Goal: Check status: Check status

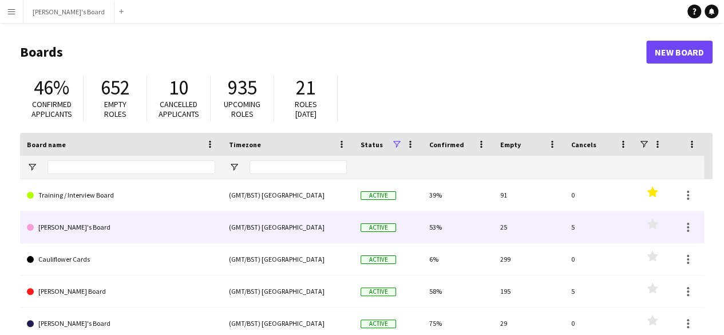
click at [113, 215] on link "[PERSON_NAME]'s Board" at bounding box center [121, 227] width 188 height 32
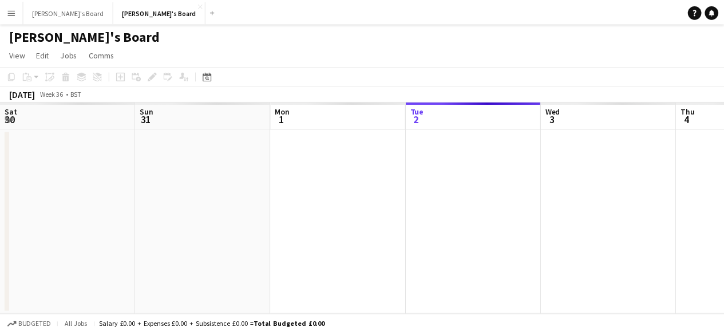
scroll to position [0, 274]
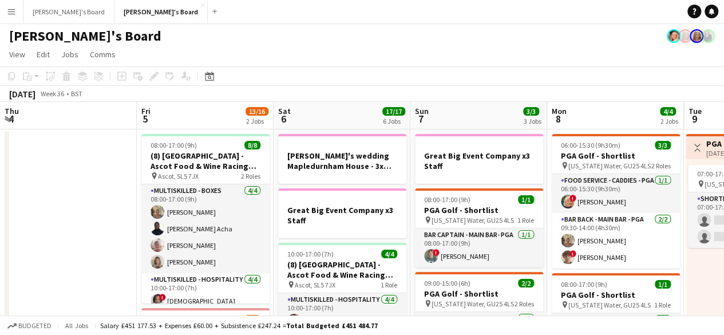
drag, startPoint x: 49, startPoint y: 189, endPoint x: 13, endPoint y: 188, distance: 36.1
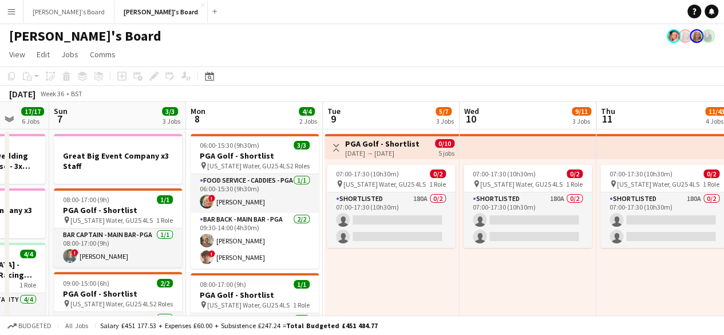
drag, startPoint x: 366, startPoint y: 205, endPoint x: 149, endPoint y: 185, distance: 217.3
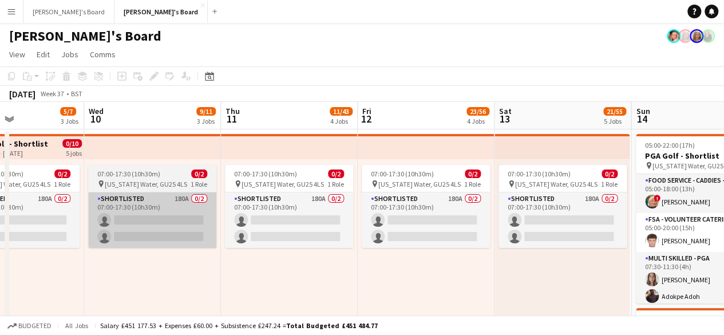
drag, startPoint x: 448, startPoint y: 282, endPoint x: 182, endPoint y: 217, distance: 273.4
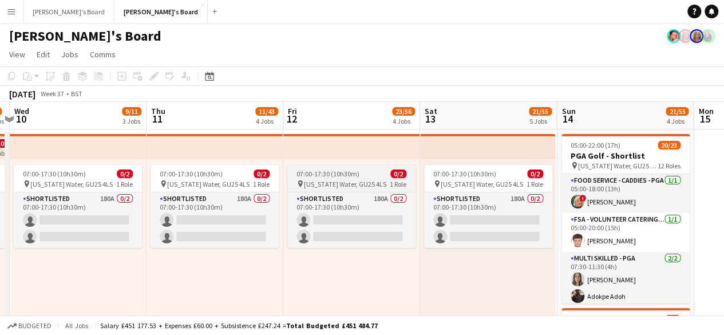
drag, startPoint x: 271, startPoint y: 196, endPoint x: 43, endPoint y: 173, distance: 228.4
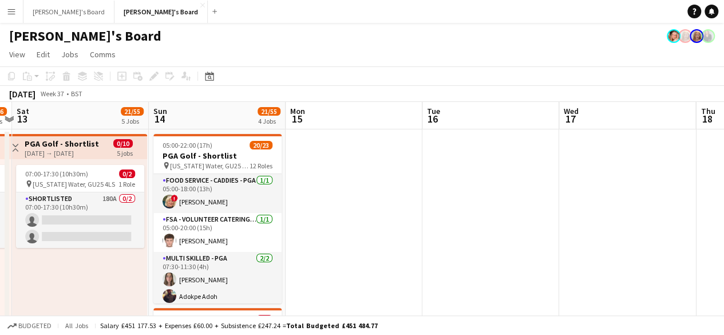
scroll to position [0, 401]
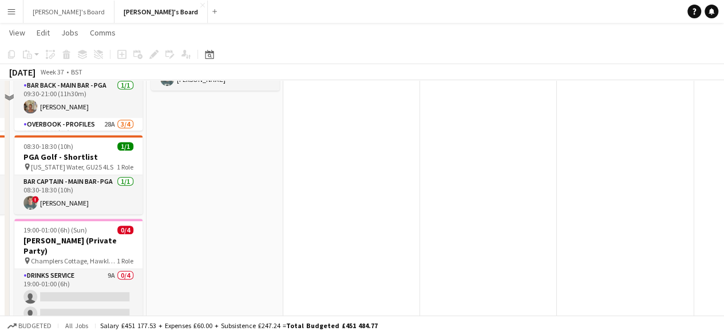
scroll to position [286, 0]
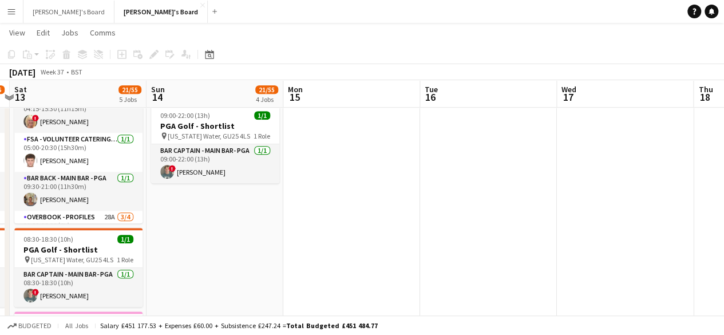
drag, startPoint x: 239, startPoint y: 242, endPoint x: 250, endPoint y: 240, distance: 11.1
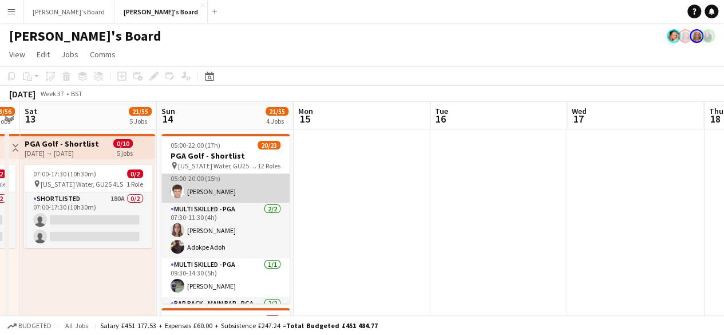
scroll to position [0, 0]
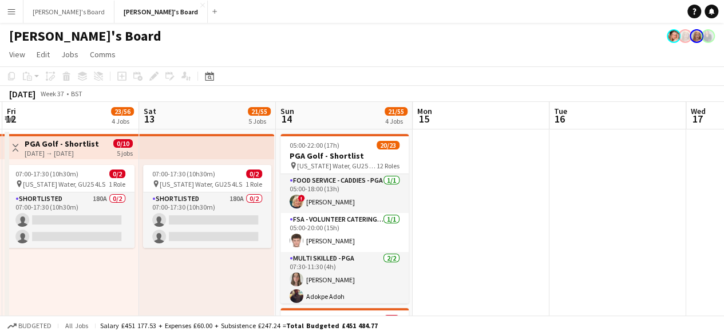
drag, startPoint x: 361, startPoint y: 217, endPoint x: 466, endPoint y: 220, distance: 105.9
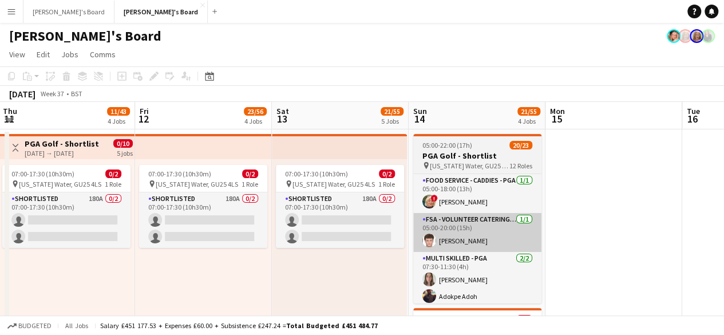
drag, startPoint x: 390, startPoint y: 233, endPoint x: 531, endPoint y: 220, distance: 142.0
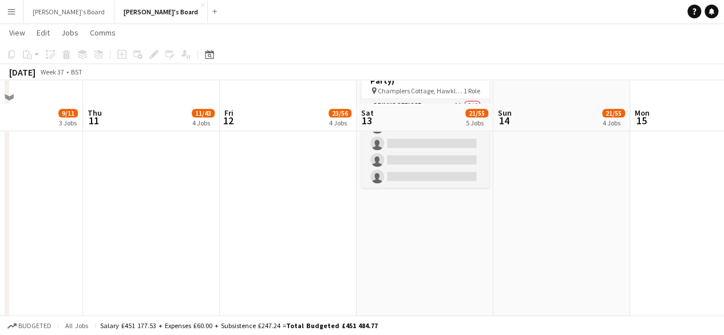
scroll to position [572, 0]
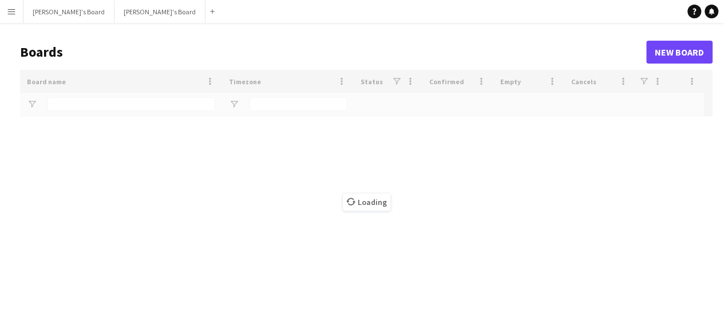
click at [14, 5] on button "Menu" at bounding box center [11, 11] width 23 height 23
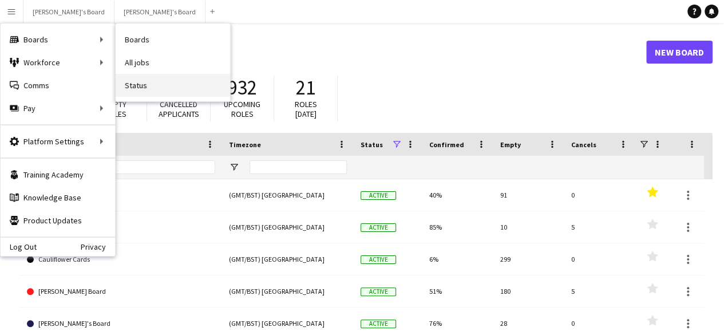
click at [137, 78] on link "Status" at bounding box center [173, 85] width 114 height 23
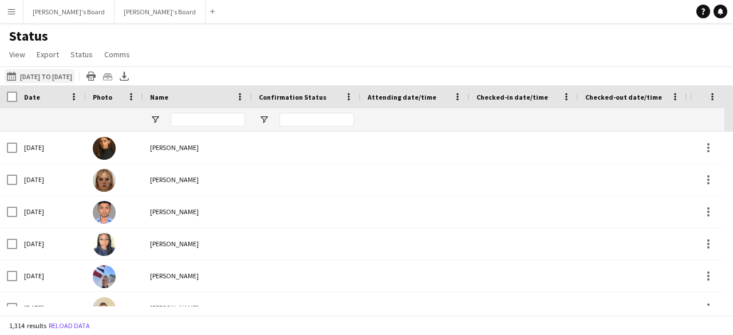
click at [13, 78] on app-icon "[DATE] to [DATE]" at bounding box center [13, 76] width 13 height 9
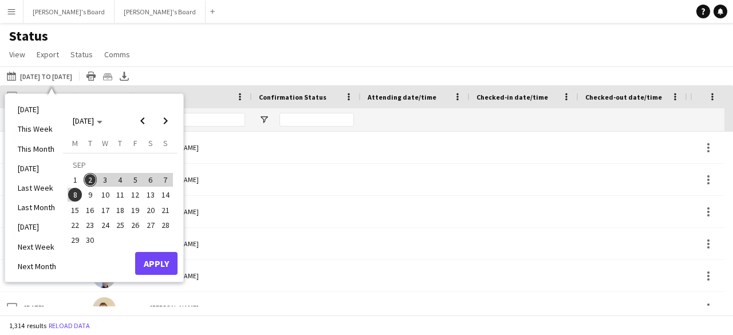
click at [117, 220] on span "25" at bounding box center [120, 225] width 14 height 14
click at [118, 211] on span "18" at bounding box center [120, 210] width 14 height 14
click at [118, 224] on span "25" at bounding box center [120, 225] width 14 height 14
drag, startPoint x: 112, startPoint y: 197, endPoint x: 163, endPoint y: 205, distance: 51.1
click at [113, 197] on button "11" at bounding box center [120, 194] width 15 height 15
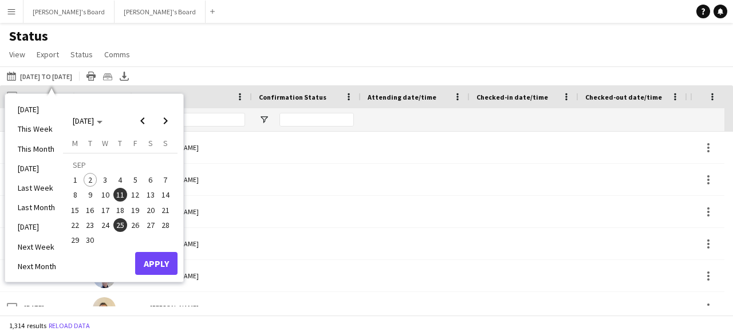
click at [164, 193] on span "14" at bounding box center [166, 195] width 14 height 14
click at [149, 264] on button "Apply" at bounding box center [156, 263] width 42 height 23
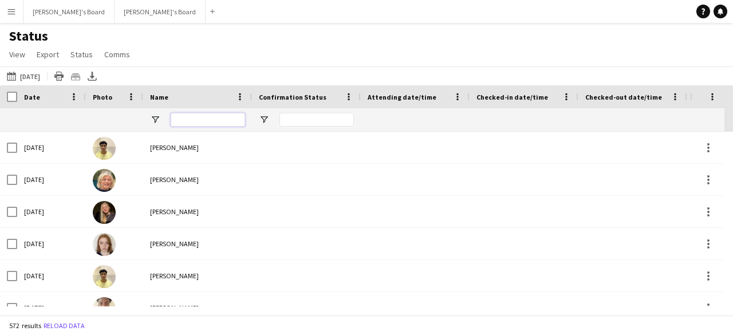
click at [200, 116] on input "Name Filter Input" at bounding box center [208, 120] width 74 height 14
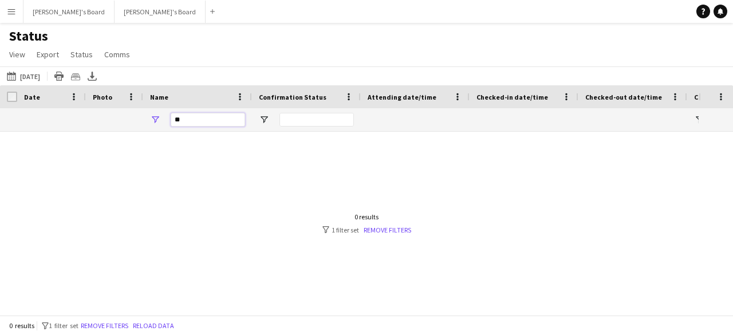
type input "*"
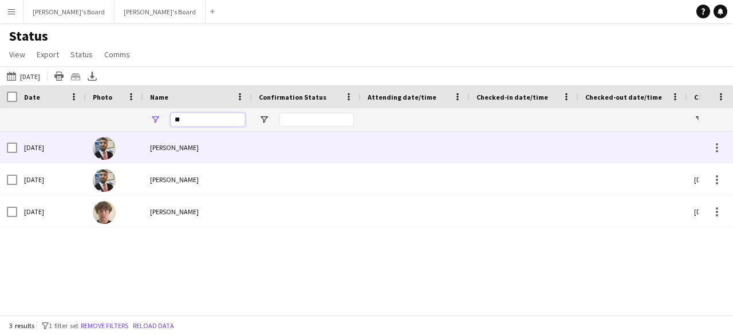
type input "*"
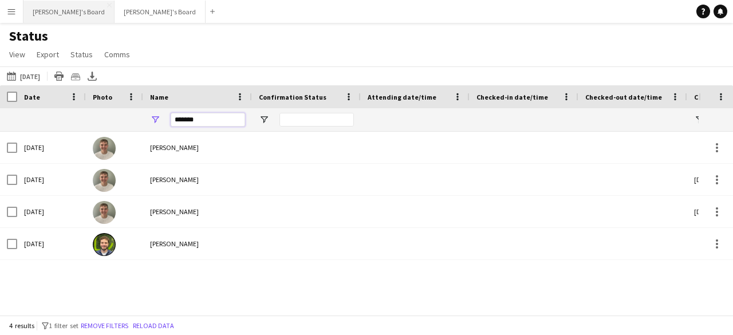
drag, startPoint x: 223, startPoint y: 115, endPoint x: 29, endPoint y: 18, distance: 217.0
type input "****"
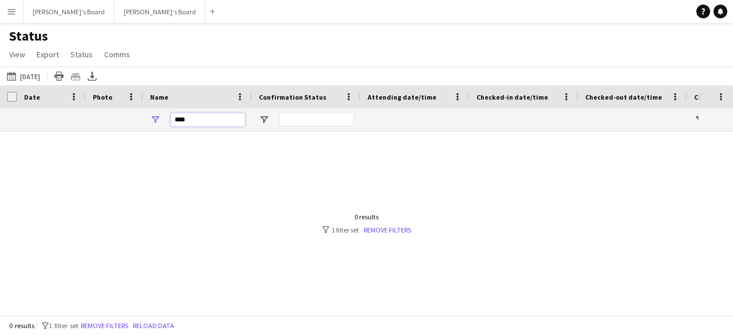
drag, startPoint x: 187, startPoint y: 123, endPoint x: 0, endPoint y: 31, distance: 208.3
click at [0, 73] on main "Status View Views Default view Airshow Accreditation Airshow Check In Attending…" at bounding box center [366, 171] width 733 height 296
drag, startPoint x: 201, startPoint y: 114, endPoint x: 0, endPoint y: 95, distance: 202.3
drag, startPoint x: 210, startPoint y: 122, endPoint x: 0, endPoint y: 10, distance: 238.1
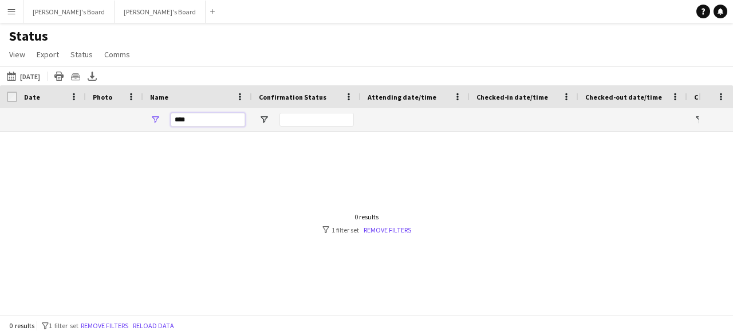
click at [0, 28] on main "Status View Views Default view Airshow Accreditation Airshow Check In Attending…" at bounding box center [366, 171] width 733 height 296
type input "*"
drag, startPoint x: 206, startPoint y: 112, endPoint x: 164, endPoint y: 121, distance: 42.6
click at [164, 121] on div "*****" at bounding box center [197, 119] width 109 height 23
drag, startPoint x: 203, startPoint y: 124, endPoint x: 0, endPoint y: 66, distance: 211.1
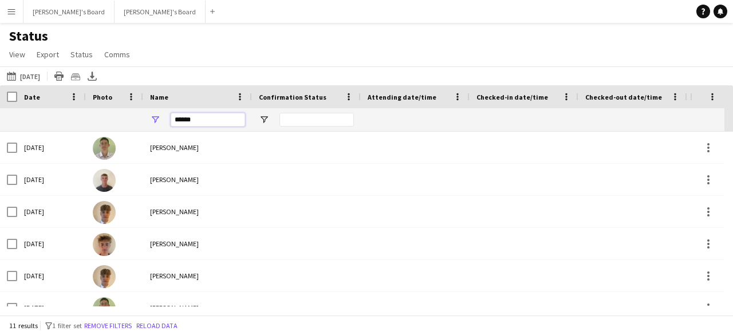
drag, startPoint x: 161, startPoint y: 122, endPoint x: 34, endPoint y: 113, distance: 127.9
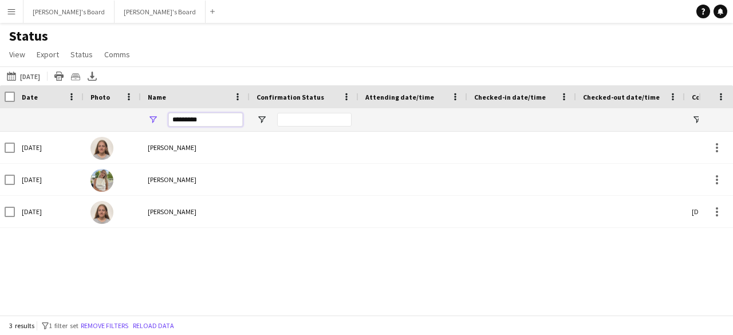
drag, startPoint x: 211, startPoint y: 116, endPoint x: 97, endPoint y: 116, distance: 113.9
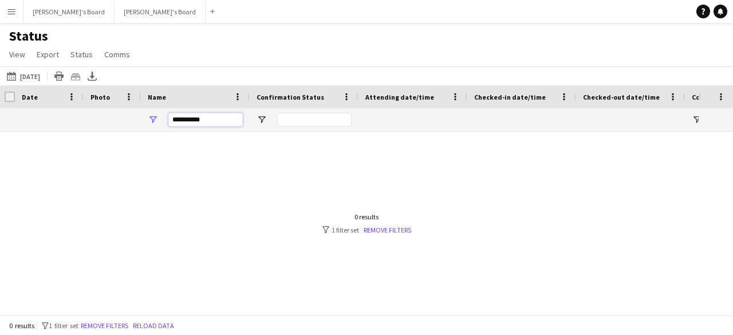
drag, startPoint x: 211, startPoint y: 118, endPoint x: 0, endPoint y: 56, distance: 220.3
click at [10, 77] on main "Status View Views Default view Airshow Accreditation Airshow Check In Attending…" at bounding box center [366, 171] width 733 height 296
type input "*****"
drag, startPoint x: 209, startPoint y: 121, endPoint x: 26, endPoint y: 37, distance: 201.3
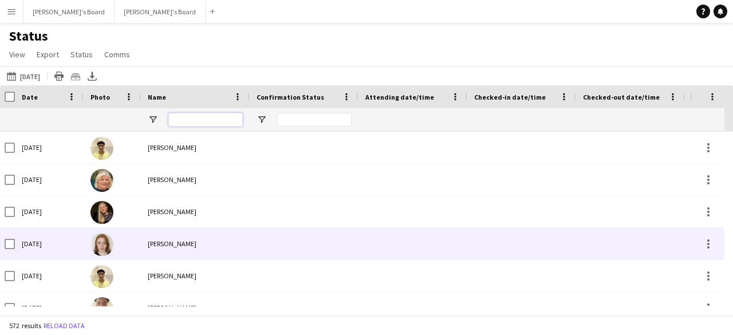
type input "*"
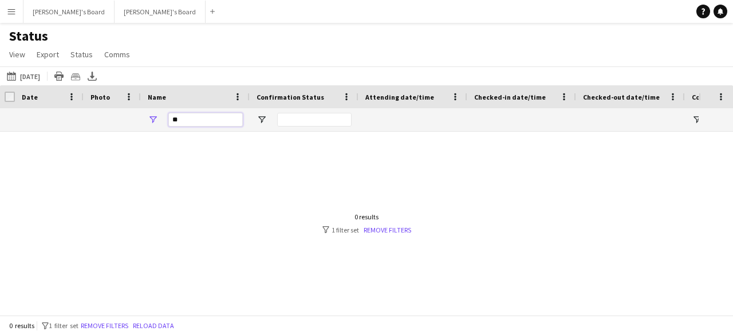
type input "*"
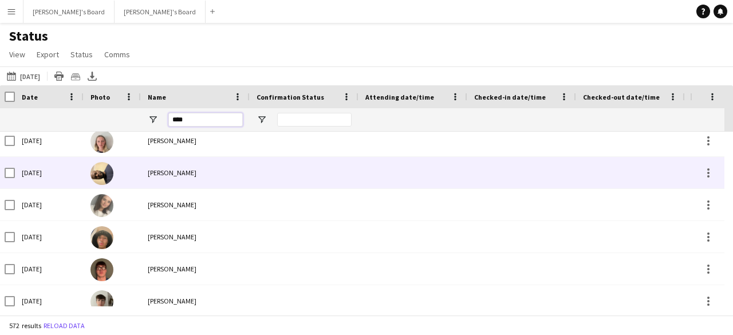
type input "*****"
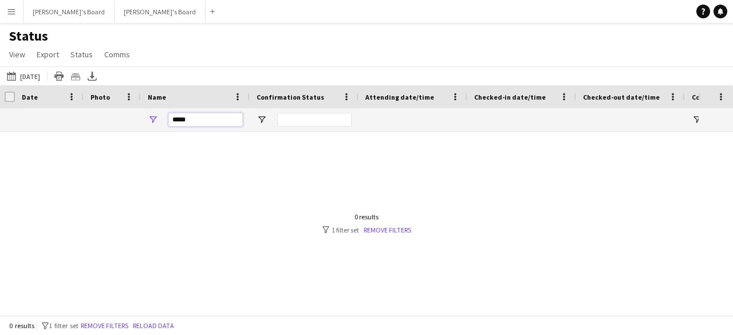
drag, startPoint x: 199, startPoint y: 124, endPoint x: 0, endPoint y: 5, distance: 232.3
click at [58, 77] on main "Status View Views Default view Airshow Accreditation Airshow Check In Attending…" at bounding box center [366, 171] width 733 height 296
